Goal: Manage account settings

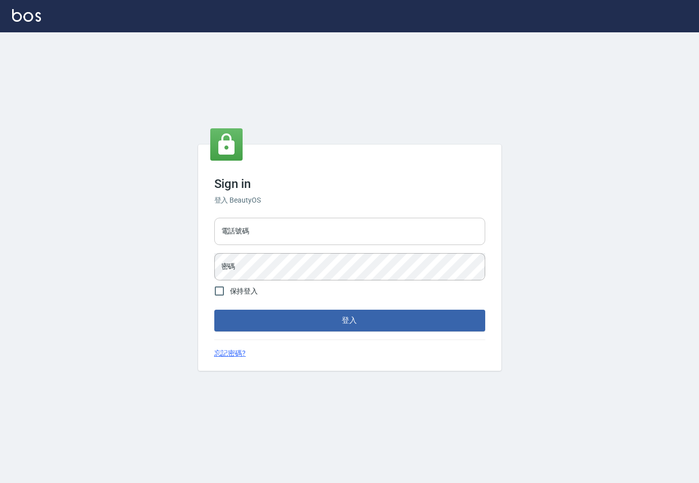
click at [270, 235] on input "電話號碼" at bounding box center [349, 231] width 271 height 27
type input "0971017255"
click at [220, 289] on input "保持登入" at bounding box center [219, 291] width 21 height 21
checkbox input "true"
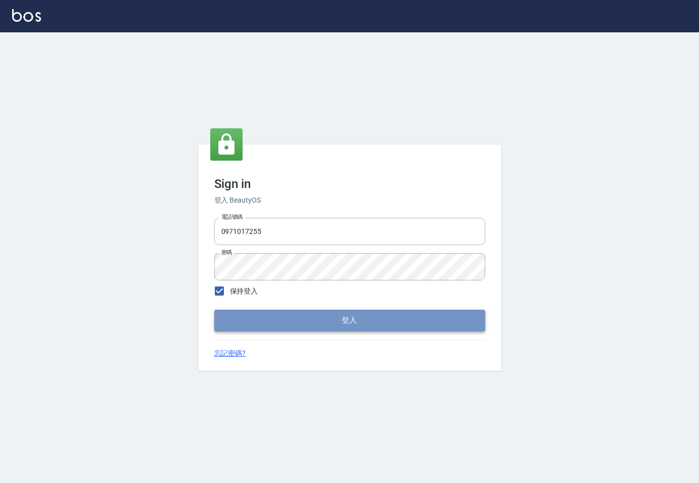
click at [261, 324] on button "登入" at bounding box center [349, 320] width 271 height 21
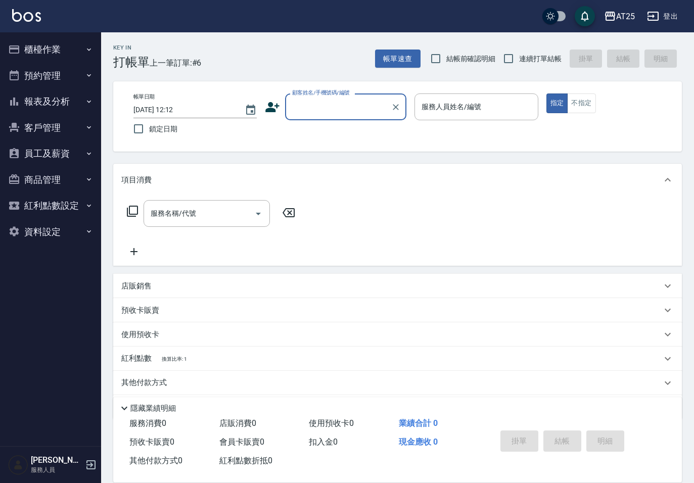
click at [85, 71] on icon "button" at bounding box center [89, 75] width 8 height 8
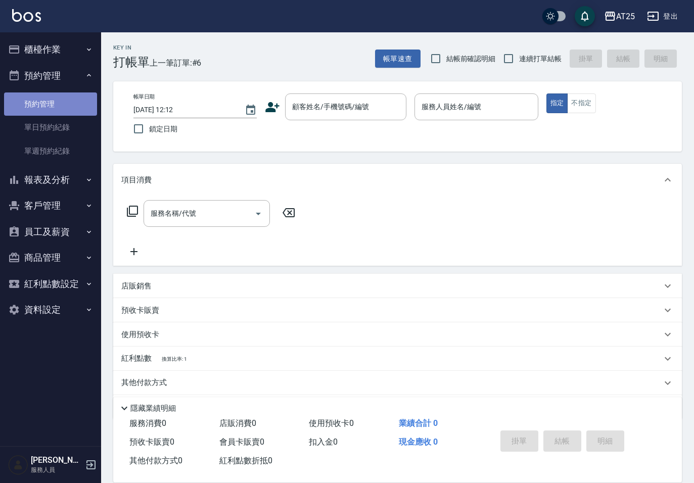
click at [64, 101] on link "預約管理" at bounding box center [50, 104] width 93 height 23
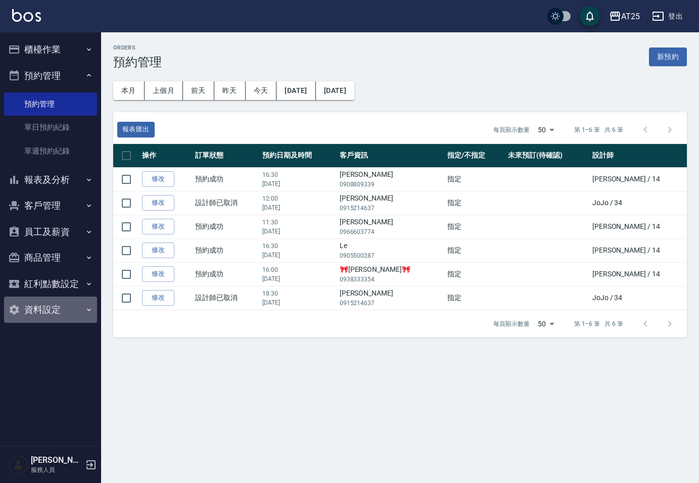
click at [66, 316] on button "資料設定" at bounding box center [50, 310] width 93 height 26
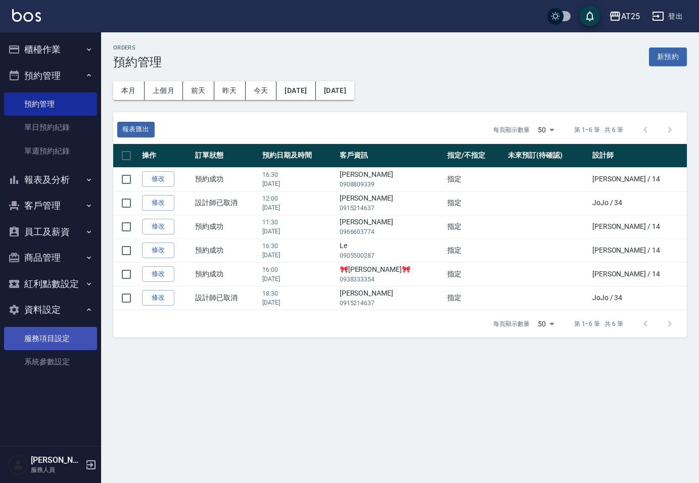
click at [51, 340] on link "服務項目設定" at bounding box center [50, 338] width 93 height 23
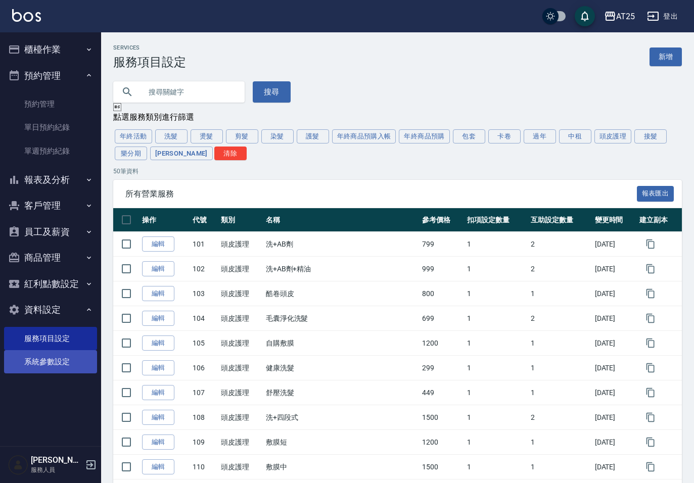
click at [51, 362] on link "系統參數設定" at bounding box center [50, 361] width 93 height 23
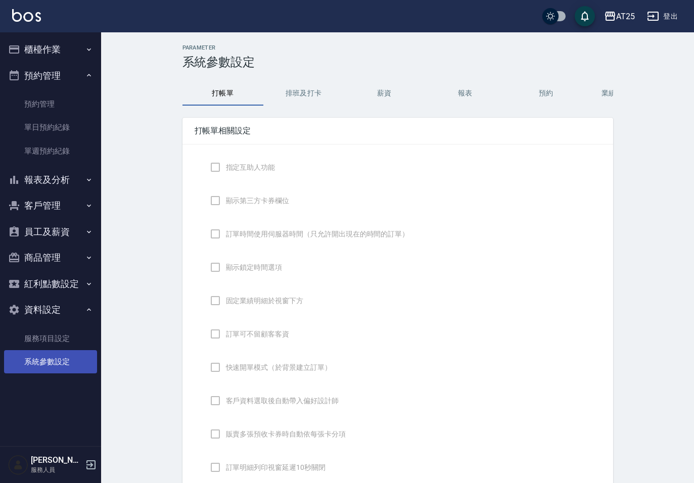
checkbox input "true"
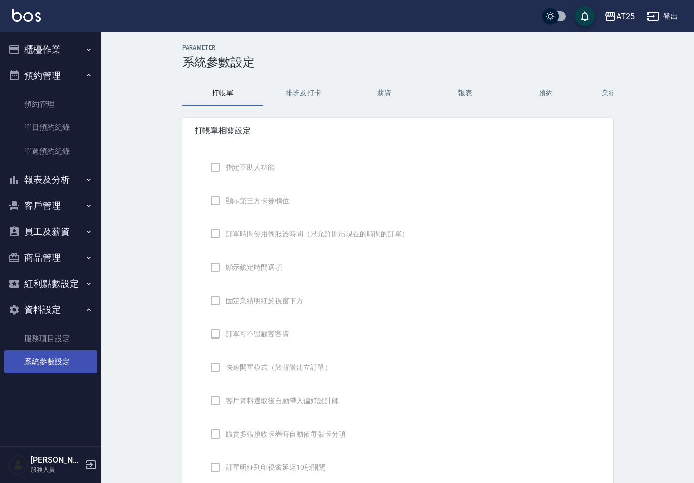
type input "NICKNAME"
type input "LASTORDER"
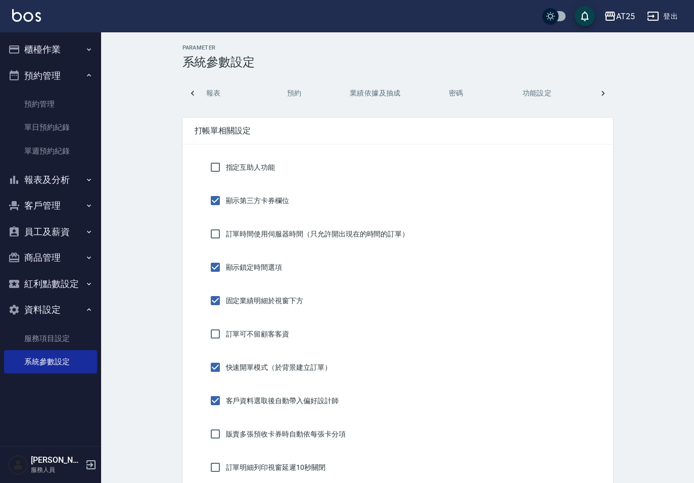
scroll to position [0, 275]
click at [295, 92] on button "預約" at bounding box center [291, 93] width 81 height 24
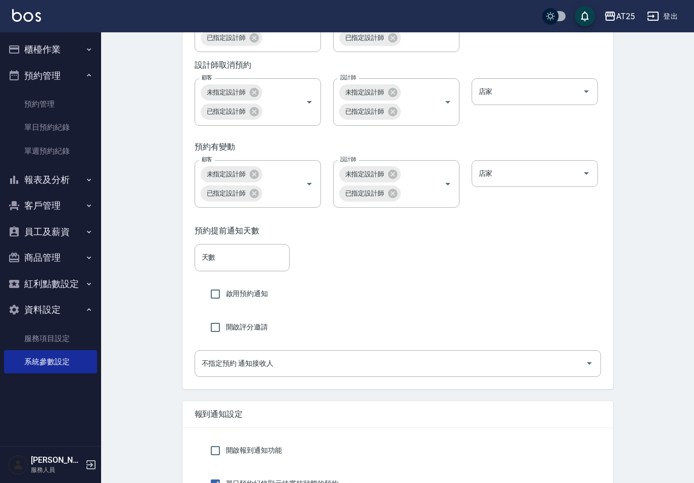
scroll to position [1943, 0]
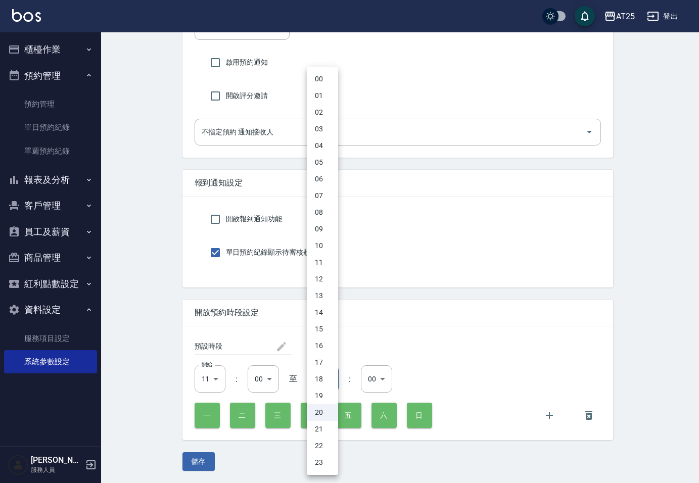
click at [388, 331] on div at bounding box center [349, 241] width 699 height 483
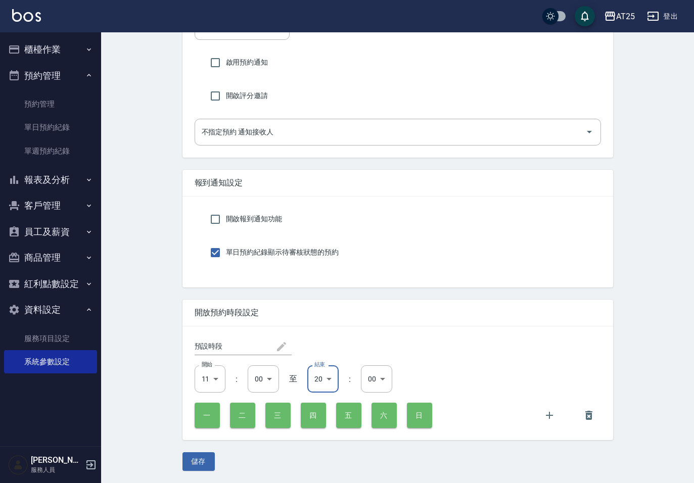
click at [440, 233] on div "開啟報到通知功能 單日預約紀錄顯示待審核狀態的預約" at bounding box center [398, 242] width 431 height 91
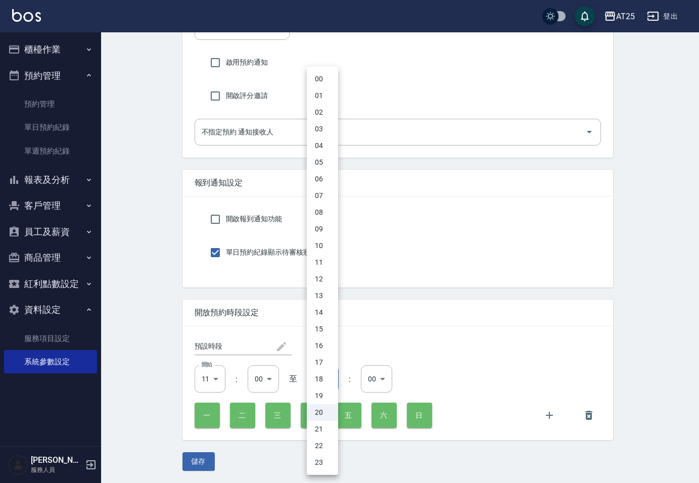
click at [409, 328] on div at bounding box center [349, 241] width 699 height 483
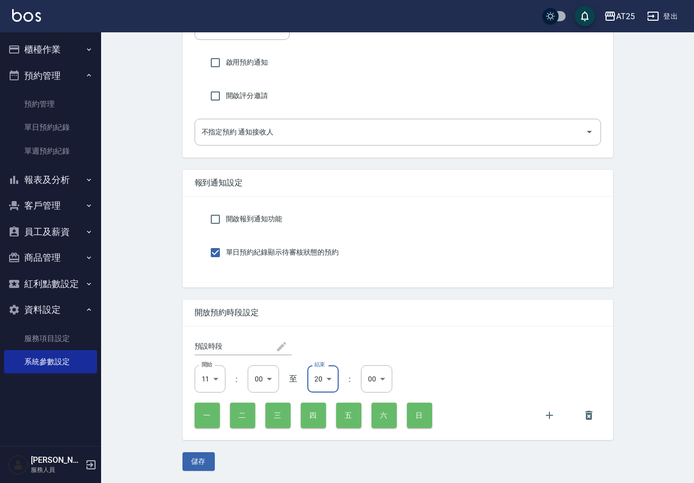
click at [521, 374] on div "開始 11 11 開始 : 00 00 ​ 至 結束 20 20 結束 : 00 00 ​" at bounding box center [398, 379] width 407 height 27
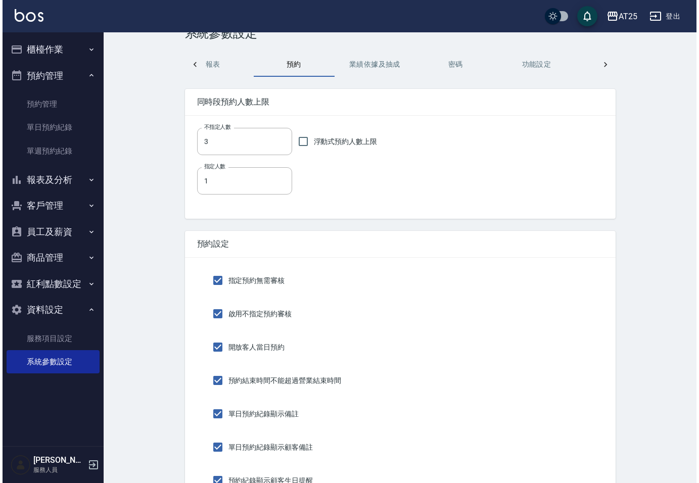
scroll to position [0, 0]
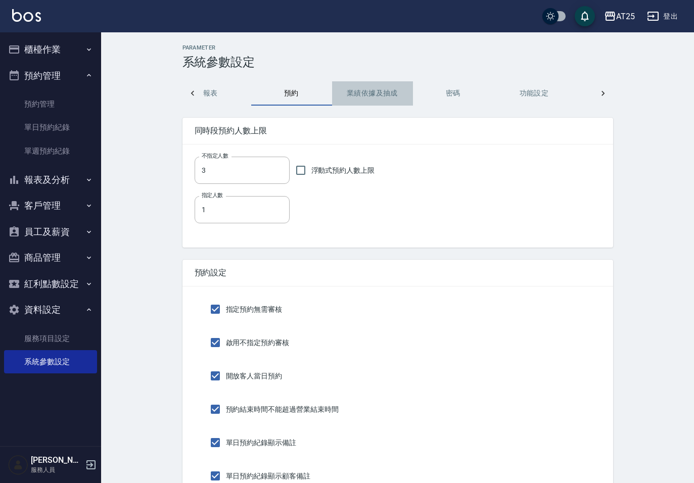
click at [369, 89] on button "業績依據及抽成" at bounding box center [372, 93] width 81 height 24
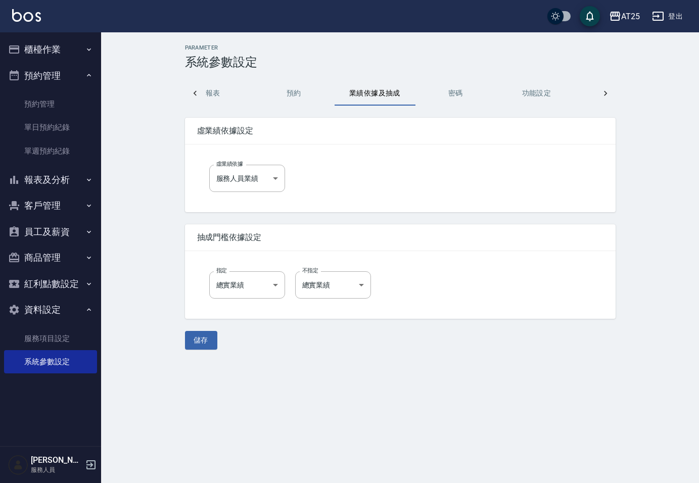
click at [457, 92] on button "密碼" at bounding box center [456, 93] width 81 height 24
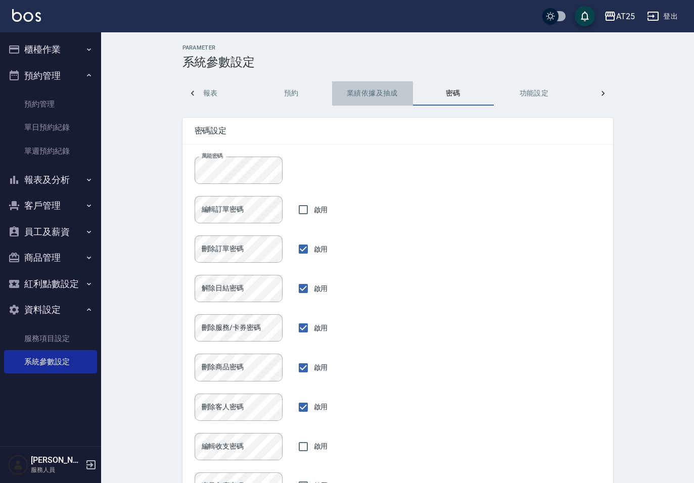
click at [373, 95] on button "業績依據及抽成" at bounding box center [372, 93] width 81 height 24
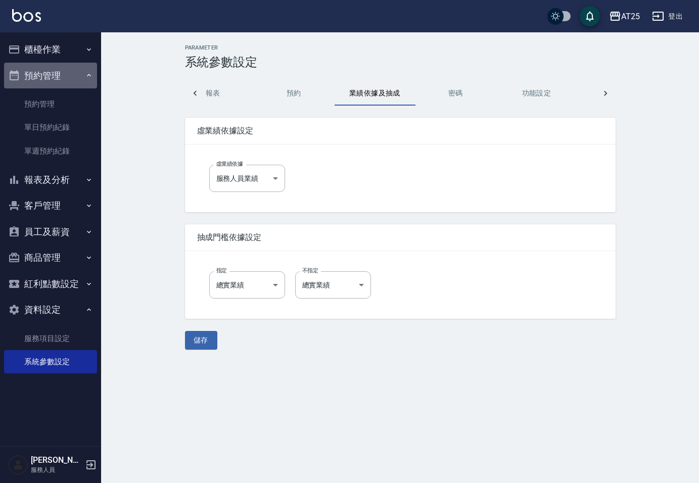
click at [89, 73] on icon "button" at bounding box center [89, 75] width 8 height 8
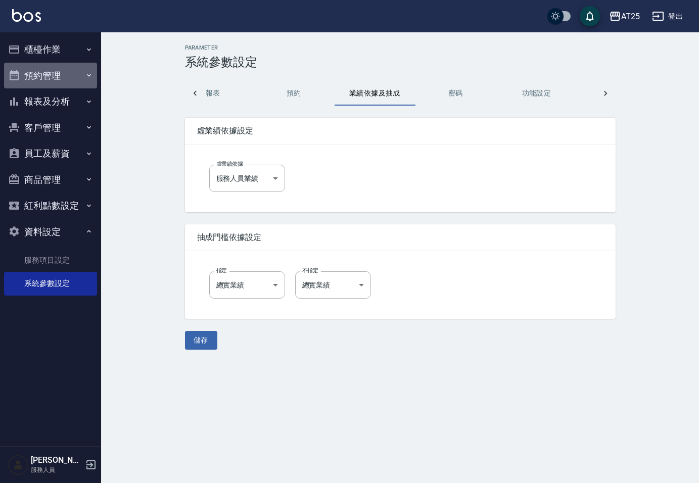
click at [89, 73] on icon "button" at bounding box center [89, 75] width 8 height 8
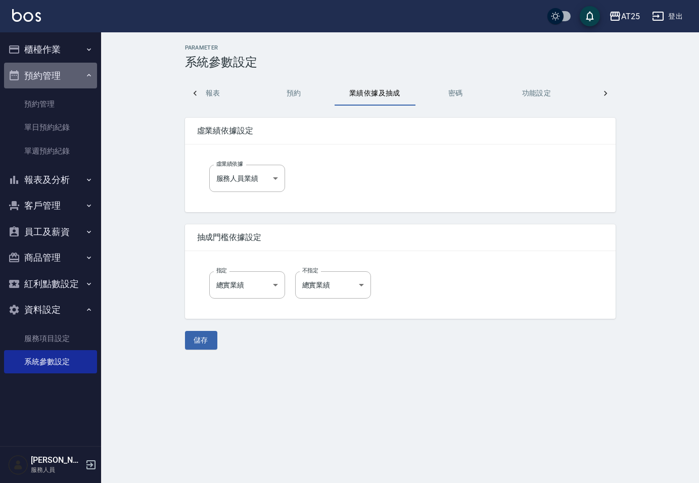
click at [89, 75] on icon "button" at bounding box center [89, 75] width 8 height 8
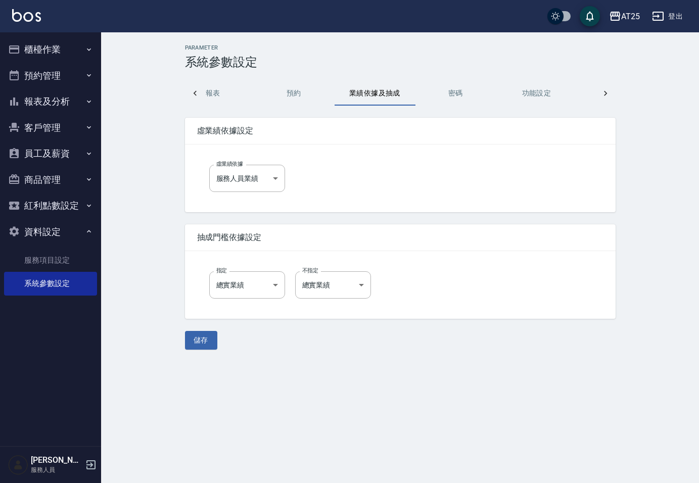
click at [89, 75] on icon "button" at bounding box center [89, 75] width 4 height 3
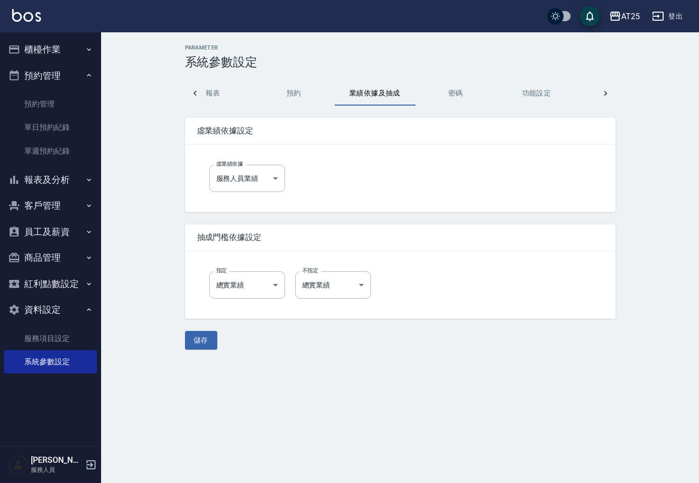
click at [89, 75] on icon "button" at bounding box center [89, 75] width 8 height 8
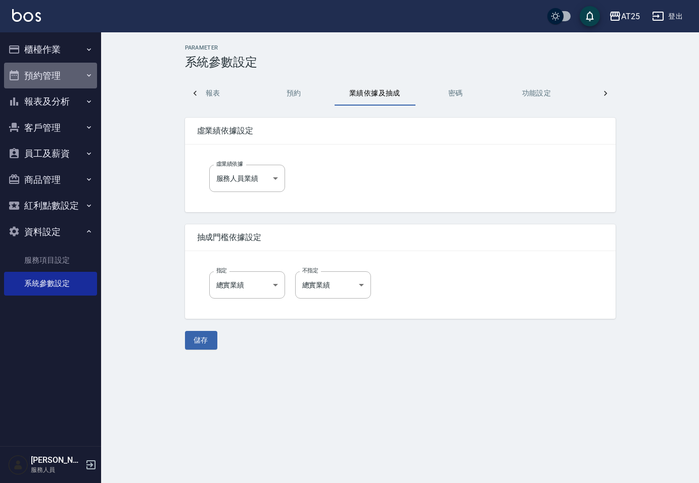
click at [89, 75] on icon "button" at bounding box center [89, 75] width 4 height 3
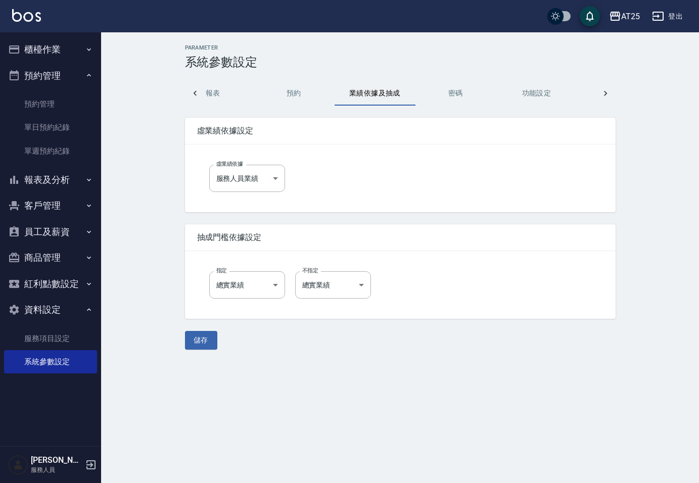
click at [89, 75] on icon "button" at bounding box center [89, 75] width 8 height 8
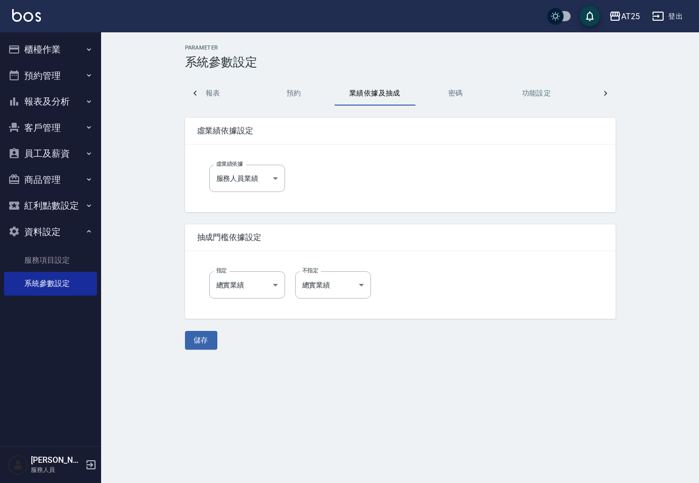
click at [89, 75] on icon "button" at bounding box center [89, 75] width 4 height 3
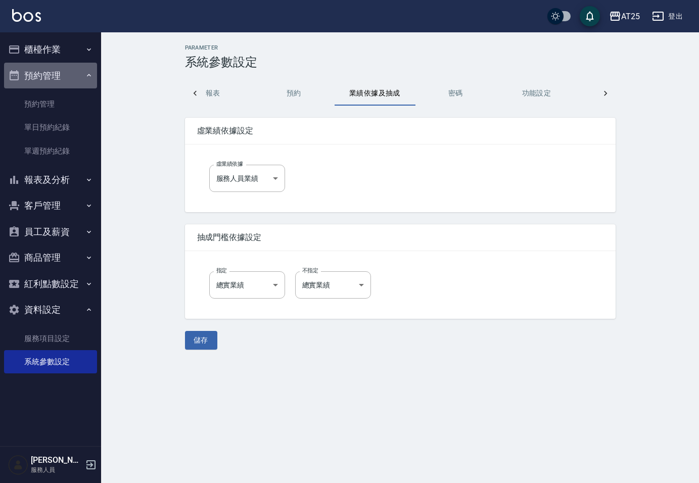
click at [90, 75] on icon "button" at bounding box center [89, 75] width 4 height 3
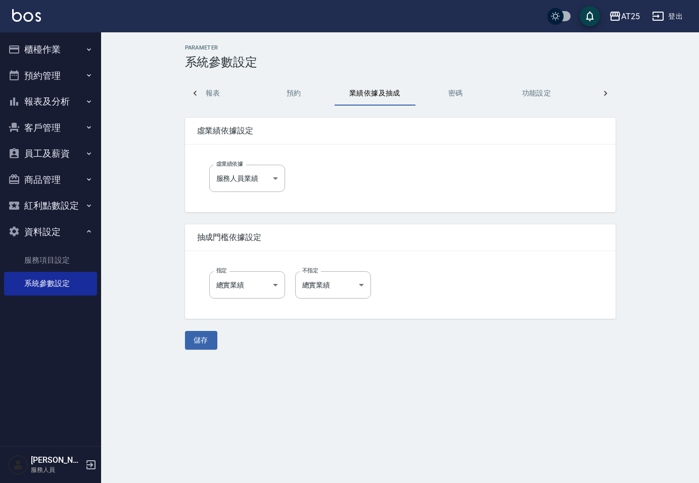
click at [90, 75] on icon "button" at bounding box center [89, 75] width 4 height 3
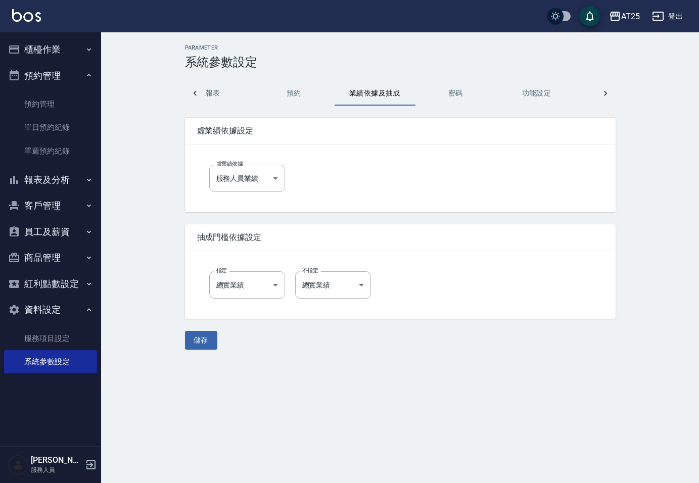
click at [90, 75] on icon "button" at bounding box center [89, 75] width 4 height 3
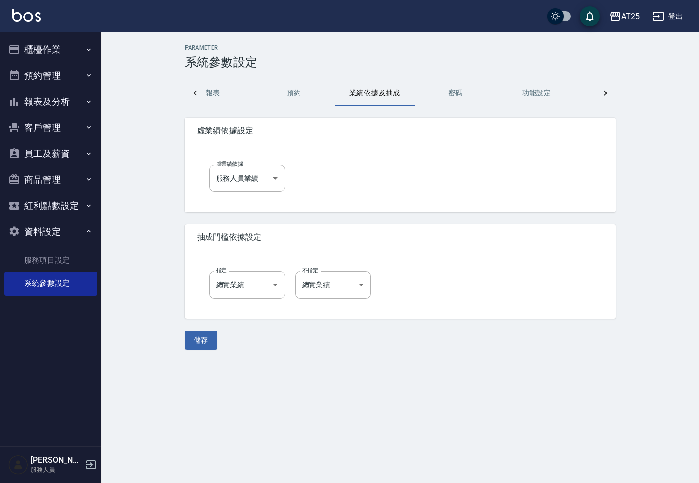
click at [90, 75] on icon "button" at bounding box center [89, 75] width 4 height 3
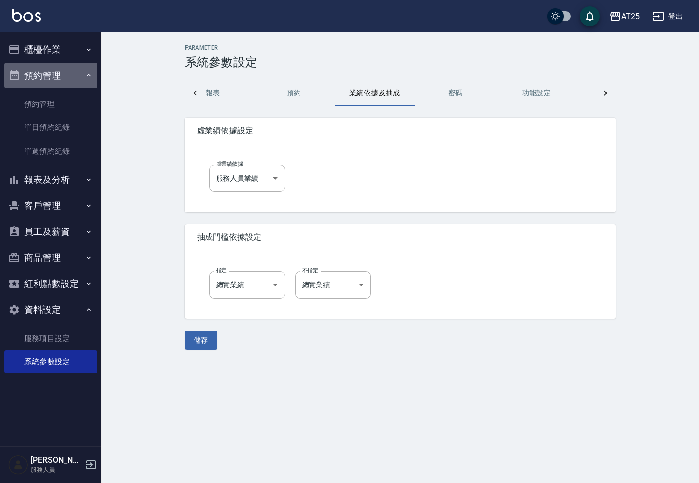
click at [90, 75] on icon "button" at bounding box center [89, 75] width 4 height 3
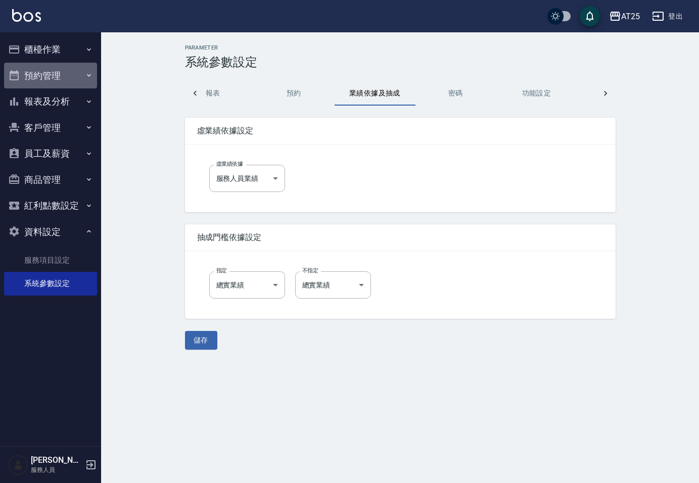
click at [90, 75] on icon "button" at bounding box center [89, 75] width 8 height 8
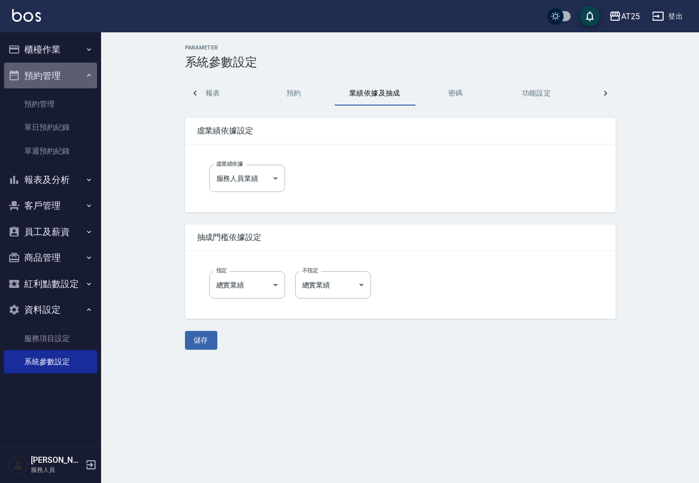
click at [90, 75] on icon "button" at bounding box center [89, 75] width 4 height 3
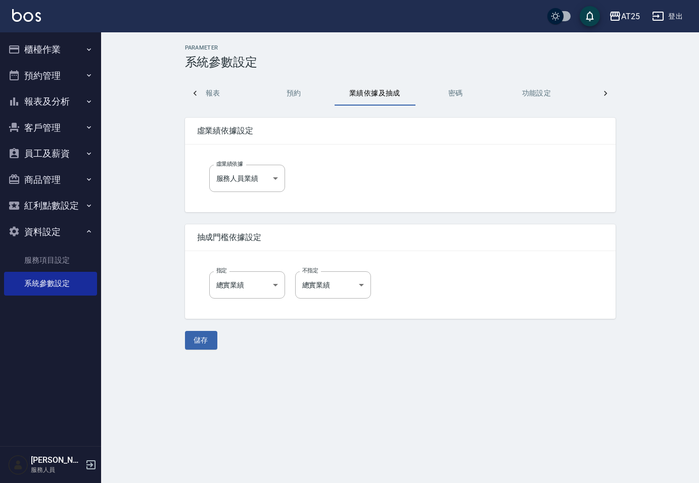
click at [88, 73] on icon "button" at bounding box center [89, 75] width 8 height 8
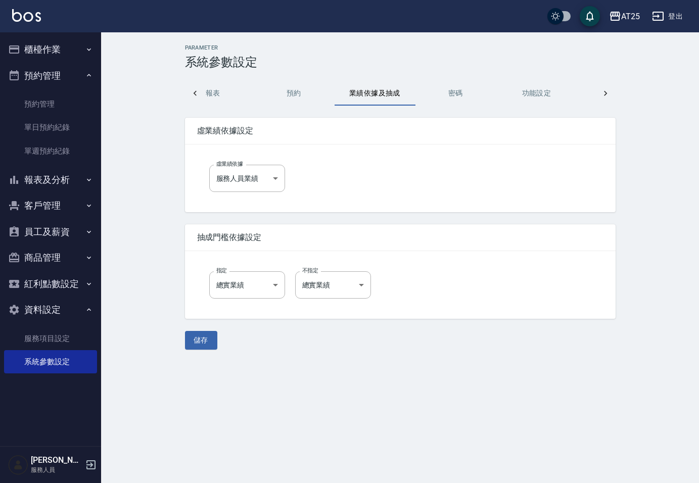
click at [89, 74] on icon "button" at bounding box center [89, 75] width 8 height 8
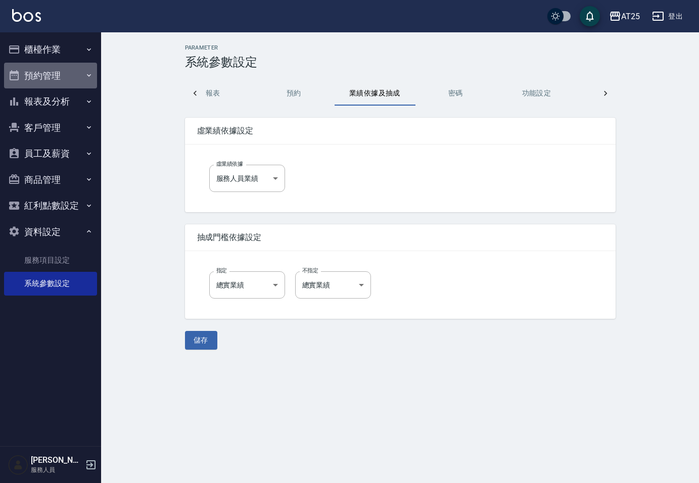
click at [89, 74] on icon "button" at bounding box center [89, 75] width 8 height 8
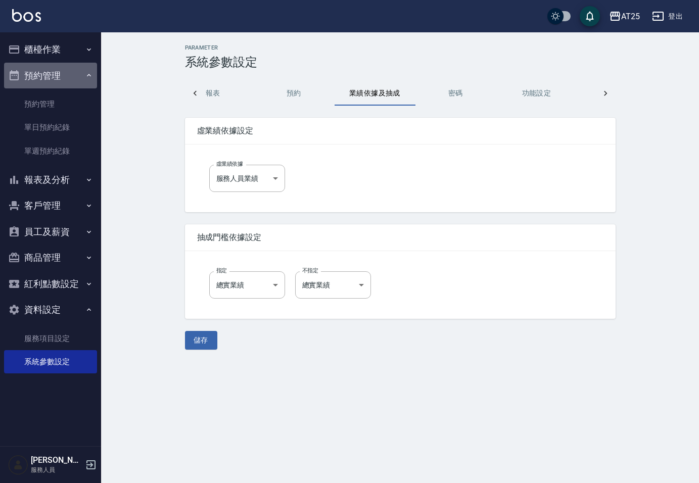
click at [89, 74] on icon "button" at bounding box center [89, 75] width 4 height 3
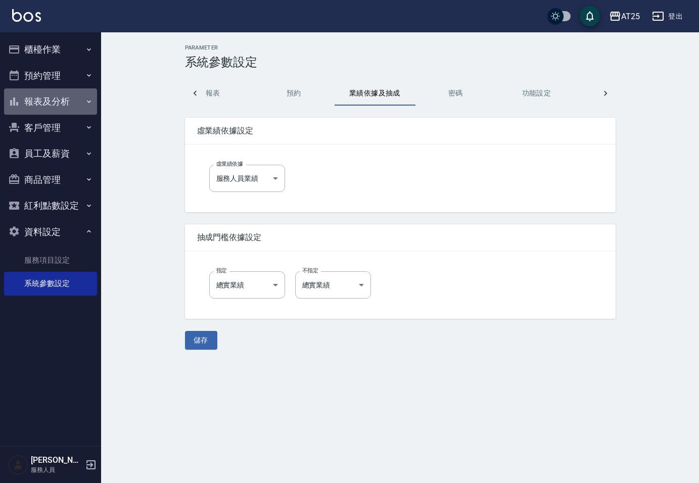
click at [90, 101] on icon "button" at bounding box center [89, 102] width 8 height 8
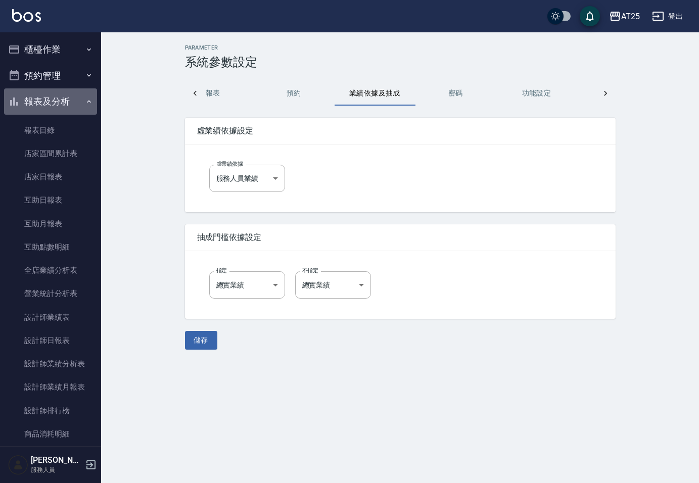
click at [85, 101] on icon "button" at bounding box center [89, 102] width 8 height 8
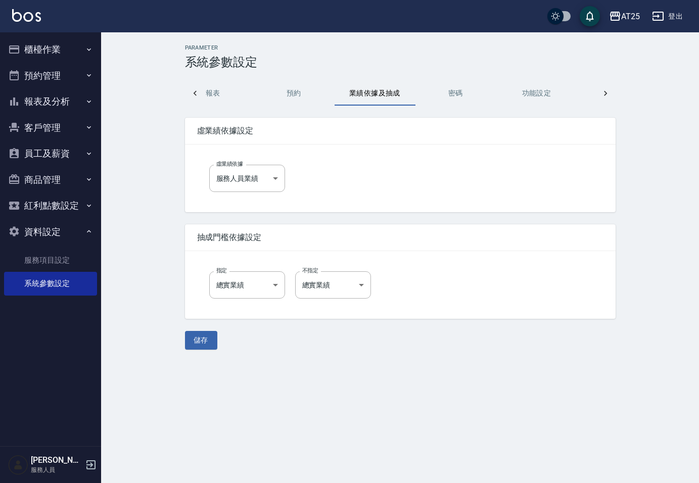
click at [90, 128] on icon "button" at bounding box center [89, 127] width 8 height 8
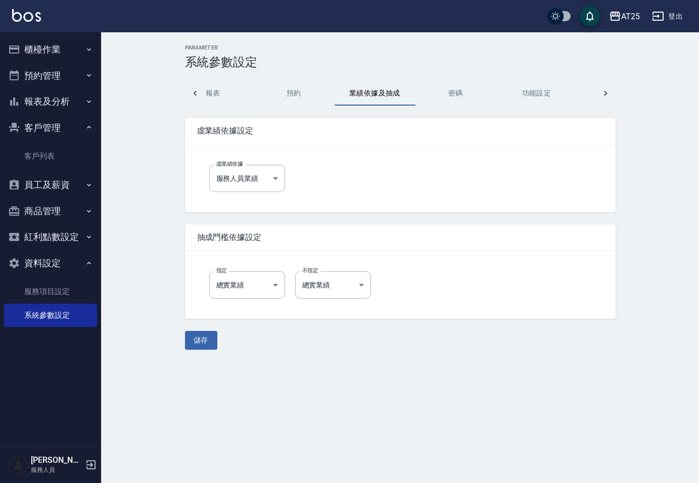
click at [90, 128] on icon "button" at bounding box center [89, 127] width 8 height 8
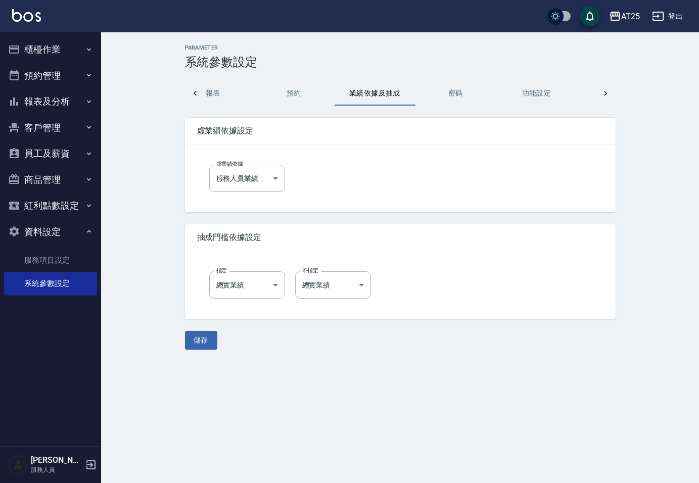
click at [90, 128] on icon "button" at bounding box center [89, 127] width 8 height 8
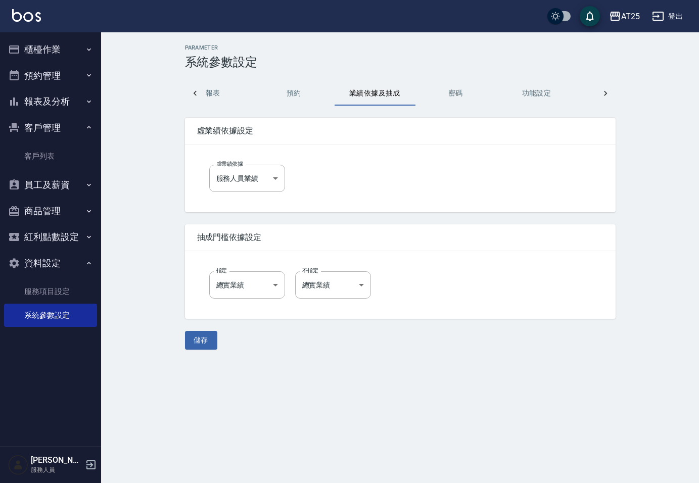
click at [90, 128] on icon "button" at bounding box center [89, 127] width 8 height 8
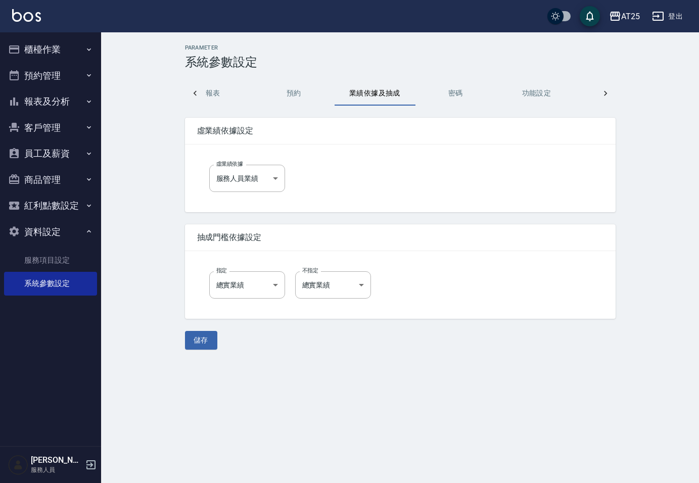
click at [90, 128] on icon "button" at bounding box center [89, 127] width 4 height 3
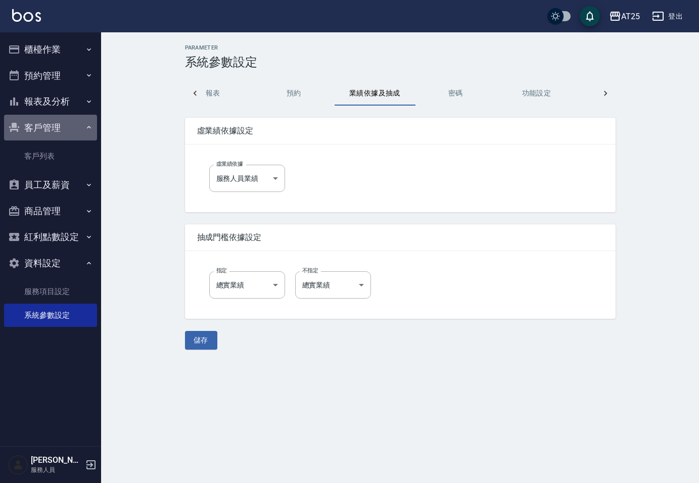
click at [90, 128] on icon "button" at bounding box center [89, 127] width 8 height 8
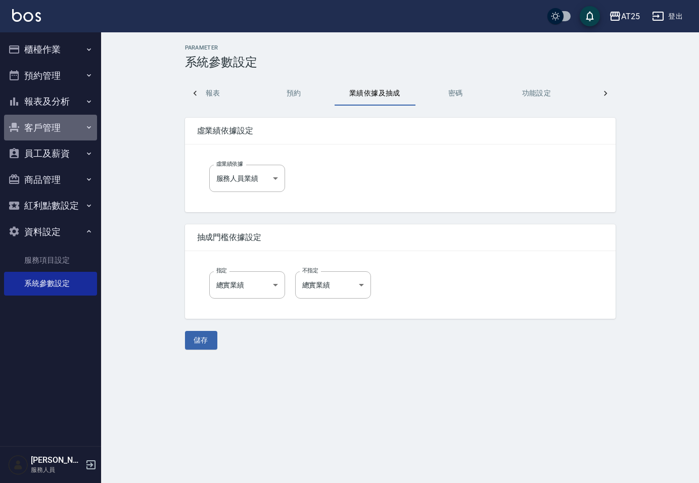
click at [90, 128] on icon "button" at bounding box center [89, 127] width 4 height 3
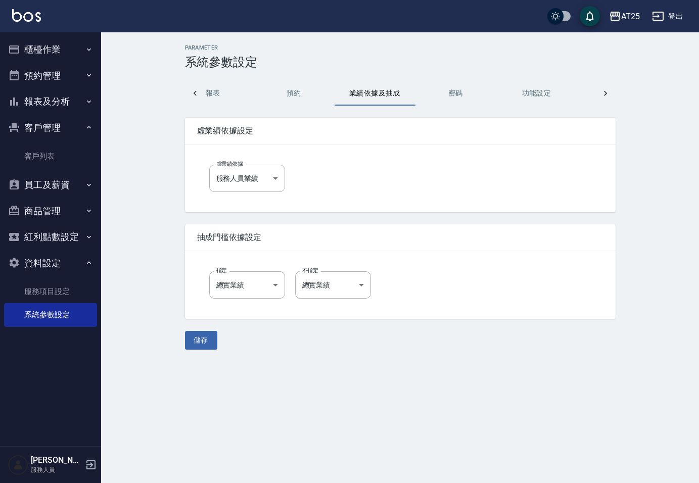
click at [90, 128] on icon "button" at bounding box center [89, 127] width 8 height 8
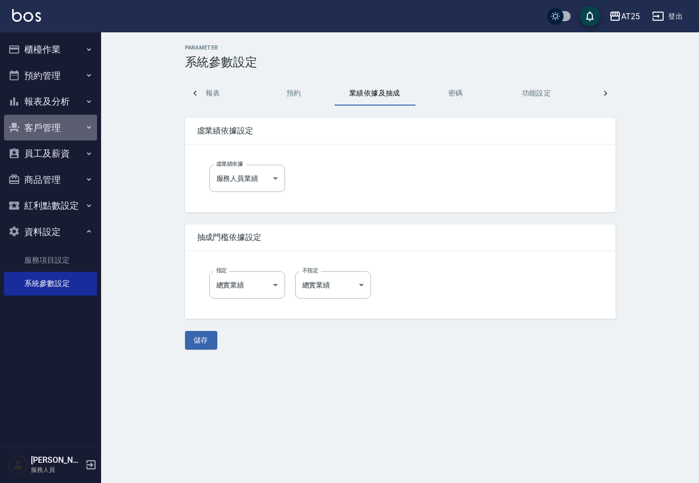
click at [90, 127] on icon "button" at bounding box center [89, 127] width 4 height 3
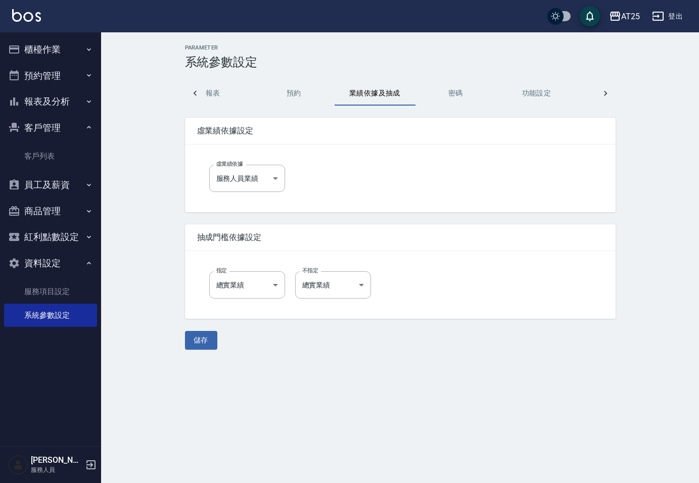
click at [89, 127] on icon "button" at bounding box center [89, 127] width 4 height 3
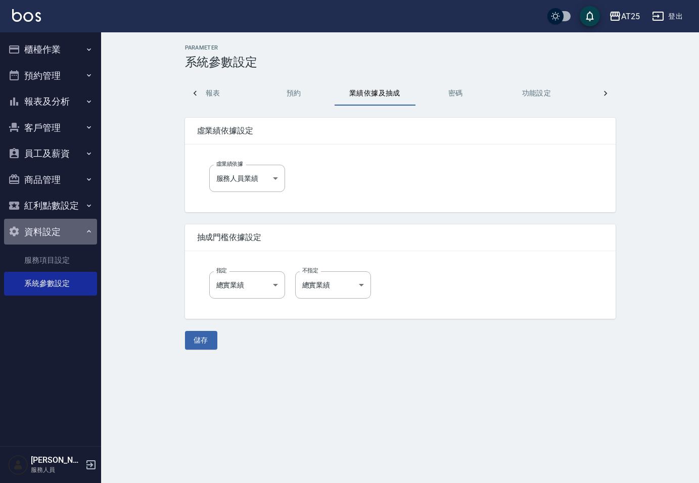
click at [88, 229] on icon "button" at bounding box center [89, 232] width 8 height 8
